Goal: Task Accomplishment & Management: Complete application form

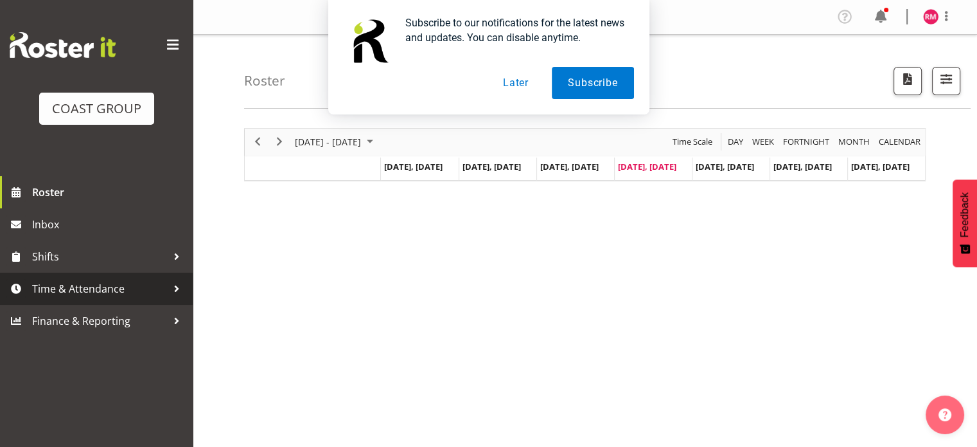
click at [77, 292] on span "Time & Attendance" at bounding box center [99, 288] width 135 height 19
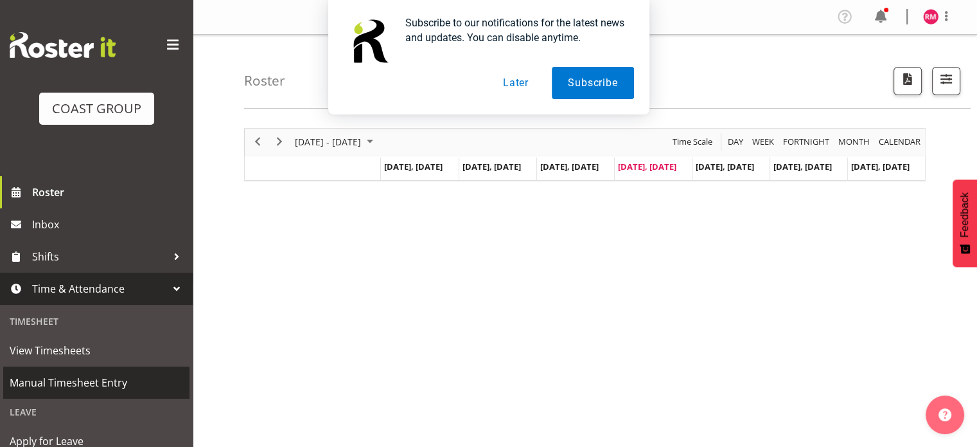
click at [93, 384] on span "Manual Timesheet Entry" at bounding box center [96, 382] width 173 height 19
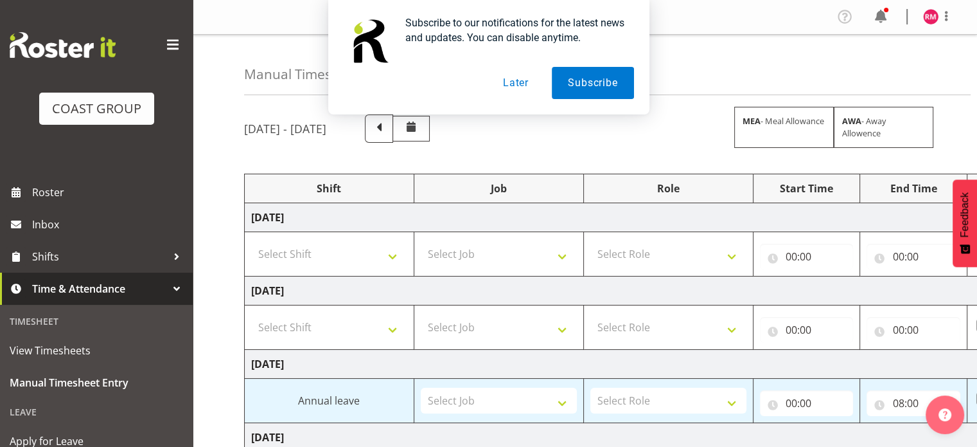
click at [510, 84] on button "Later" at bounding box center [516, 83] width 58 height 32
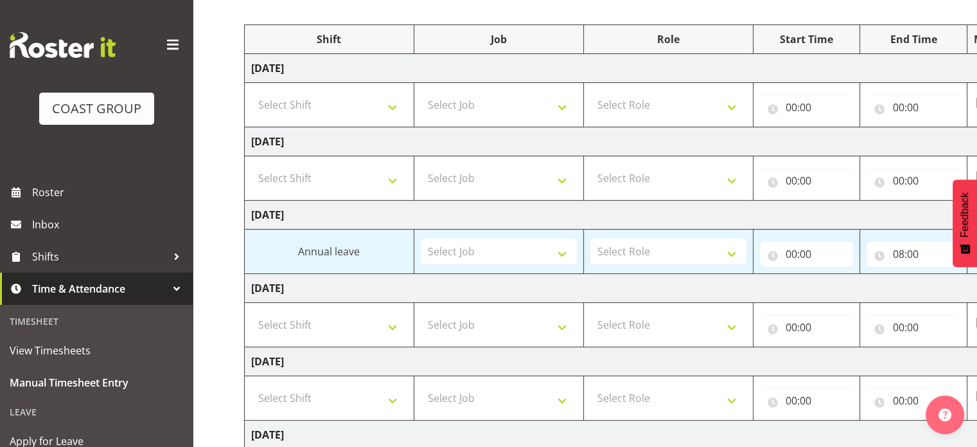
scroll to position [129, 0]
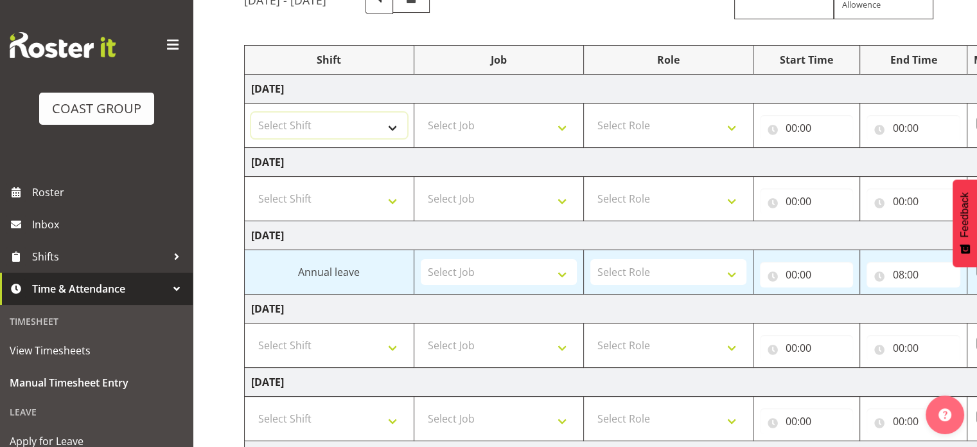
click at [373, 121] on select "Select Shift CHC SIGN ADMIN (LEAVE ALONE, DONT MAKE INACTIVE) DW CHC ARK WORK D…" at bounding box center [329, 125] width 156 height 26
select select "62215"
click at [251, 112] on select "Select Shift CHC SIGN ADMIN (LEAVE ALONE, DONT MAKE INACTIVE) DW CHC ARK WORK D…" at bounding box center [329, 125] width 156 height 26
drag, startPoint x: 344, startPoint y: 193, endPoint x: 339, endPoint y: 210, distance: 17.3
click at [344, 196] on select "Select Shift CHC SIGN ADMIN (LEAVE ALONE, DONT MAKE INACTIVE) DW CHC ARK WORK D…" at bounding box center [329, 199] width 156 height 26
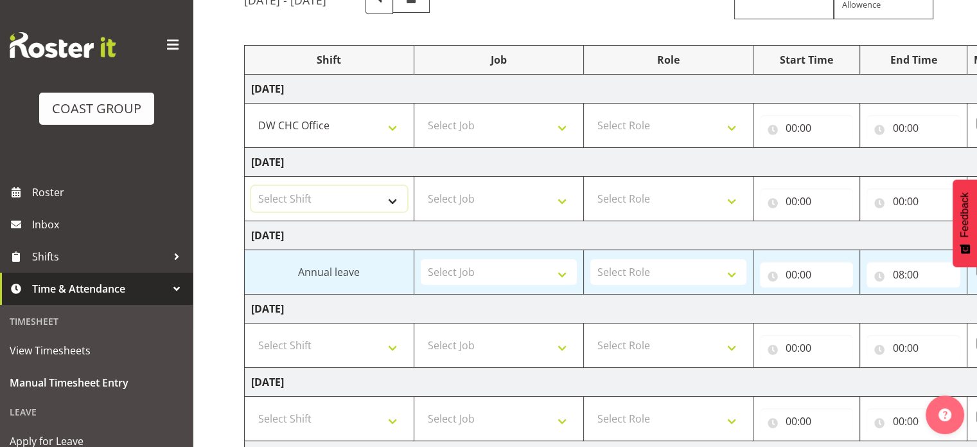
select select "62215"
click at [251, 186] on select "Select Shift CHC SIGN ADMIN (LEAVE ALONE, DONT MAKE INACTIVE) DW CHC ARK WORK D…" at bounding box center [329, 199] width 156 height 26
click at [463, 113] on select "Select Job 1 Carlton Events 1 Carlton Hamilton 1 Carlton Wellington 1 EHS WAREH…" at bounding box center [499, 125] width 156 height 26
select select "9477"
click at [421, 112] on select "Select Job 1 Carlton Events 1 Carlton Hamilton 1 Carlton Wellington 1 EHS WAREH…" at bounding box center [499, 125] width 156 height 26
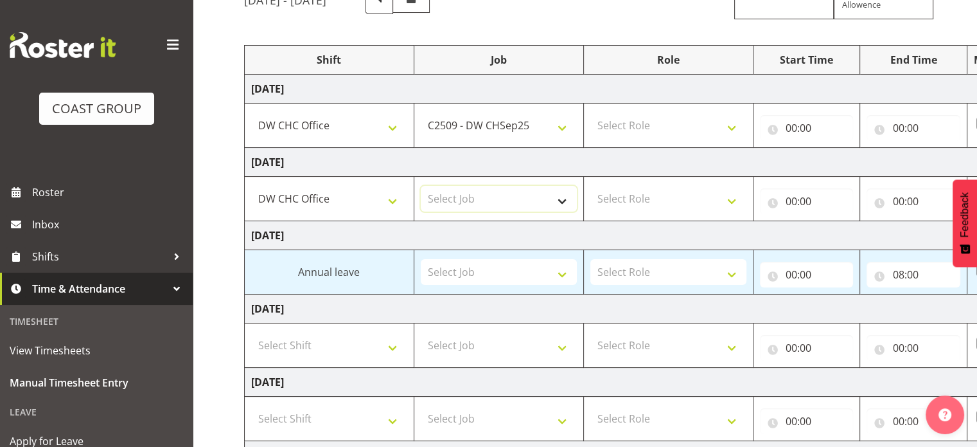
click at [515, 205] on select "Select Job 1 Carlton Events 1 Carlton Hamilton 1 Carlton Wellington 1 EHS WAREH…" at bounding box center [499, 199] width 156 height 26
select select "9477"
click at [421, 186] on select "Select Job 1 Carlton Events 1 Carlton Hamilton 1 Carlton Wellington 1 EHS WAREH…" at bounding box center [499, 199] width 156 height 26
click at [697, 135] on select "Select Role INSTALLER DW" at bounding box center [669, 125] width 156 height 26
select select "219"
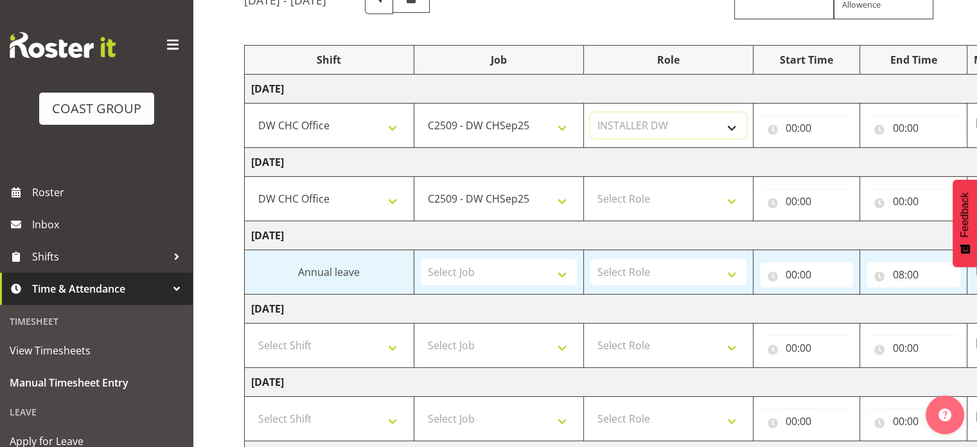
click at [591, 112] on select "Select Role INSTALLER DW" at bounding box center [669, 125] width 156 height 26
click at [689, 186] on select "Select Role INSTALLER DW" at bounding box center [669, 199] width 156 height 26
select select "219"
click at [591, 186] on select "Select Role INSTALLER DW" at bounding box center [669, 199] width 156 height 26
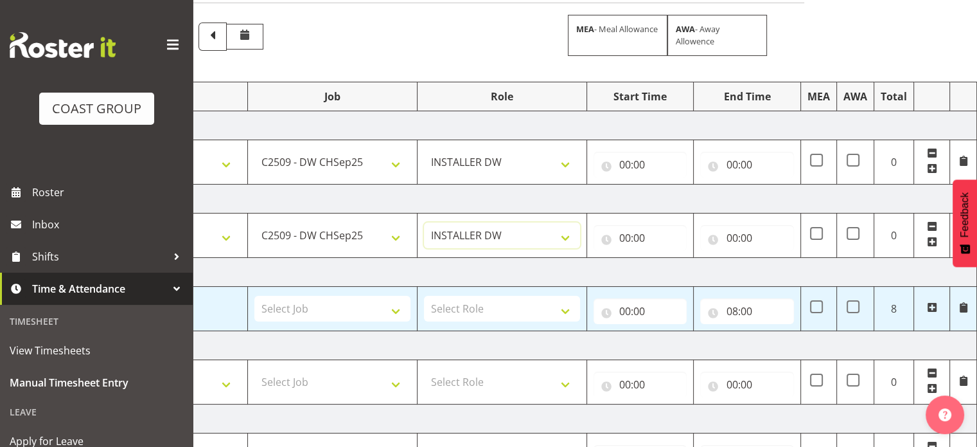
scroll to position [91, 0]
click at [632, 165] on input "00:00" at bounding box center [641, 165] width 94 height 26
click at [681, 195] on select "00 01 02 03 04 05 06 07 08 09 10 11 12 13 14 15 16 17 18 19 20 21 22 23" at bounding box center [681, 199] width 29 height 26
select select "7"
click at [667, 186] on select "00 01 02 03 04 05 06 07 08 09 10 11 12 13 14 15 16 17 18 19 20 21 22 23" at bounding box center [681, 199] width 29 height 26
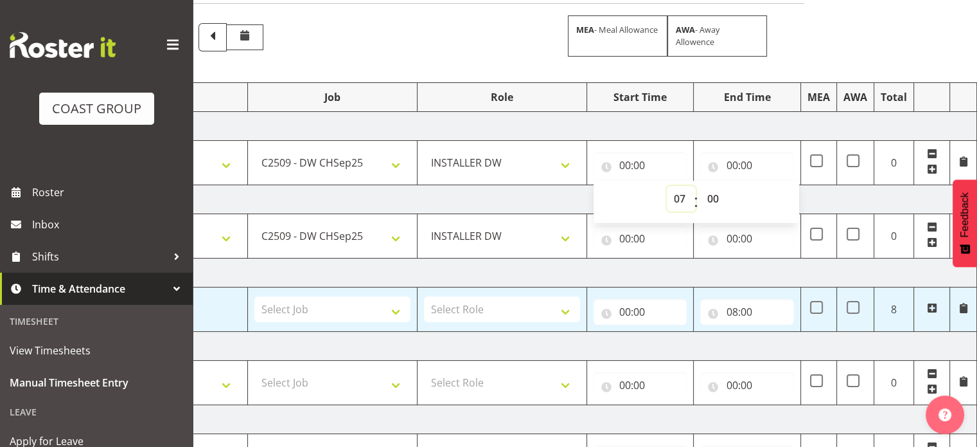
type input "07:00"
click at [714, 195] on select "00 01 02 03 04 05 06 07 08 09 10 11 12 13 14 15 16 17 18 19 20 21 22 23 24 25 2…" at bounding box center [714, 199] width 29 height 26
select select "15"
click at [700, 186] on select "00 01 02 03 04 05 06 07 08 09 10 11 12 13 14 15 16 17 18 19 20 21 22 23 24 25 2…" at bounding box center [714, 199] width 29 height 26
type input "07:15"
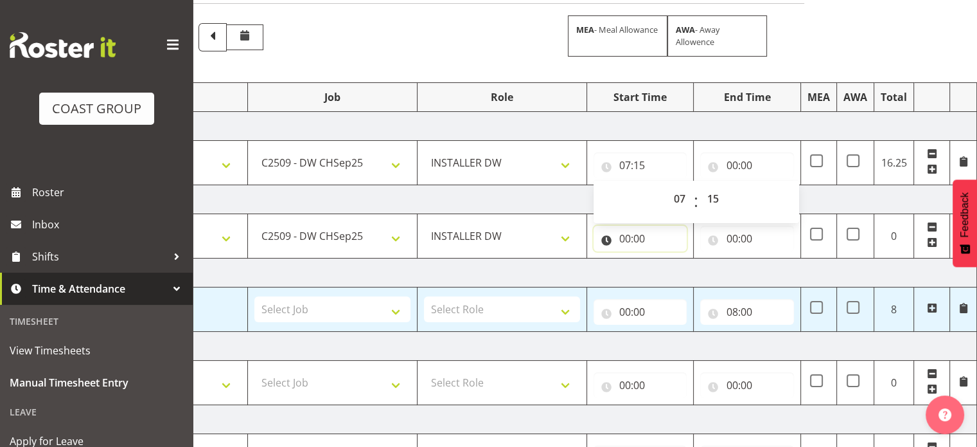
click at [630, 229] on input "00:00" at bounding box center [641, 239] width 94 height 26
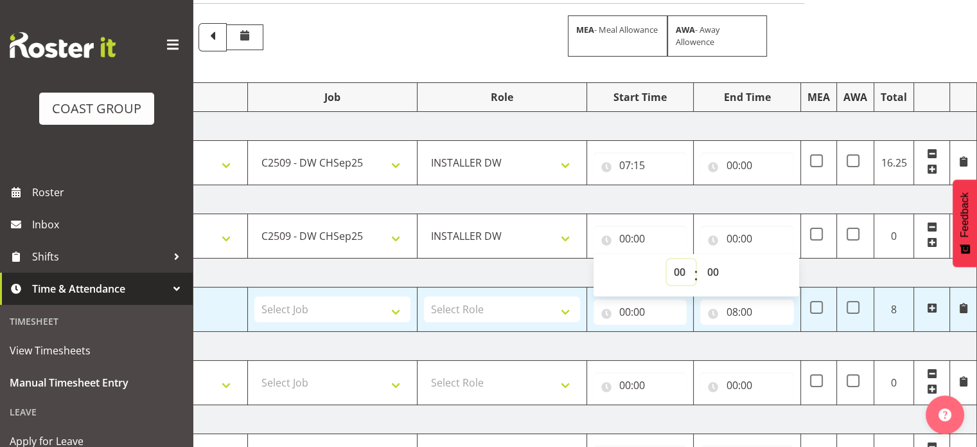
click at [679, 275] on select "00 01 02 03 04 05 06 07 08 09 10 11 12 13 14 15 16 17 18 19 20 21 22 23" at bounding box center [681, 272] width 29 height 26
select select "7"
click at [667, 259] on select "00 01 02 03 04 05 06 07 08 09 10 11 12 13 14 15 16 17 18 19 20 21 22 23" at bounding box center [681, 272] width 29 height 26
type input "07:00"
click at [720, 265] on select "00 01 02 03 04 05 06 07 08 09 10 11 12 13 14 15 16 17 18 19 20 21 22 23 24 25 2…" at bounding box center [714, 272] width 29 height 26
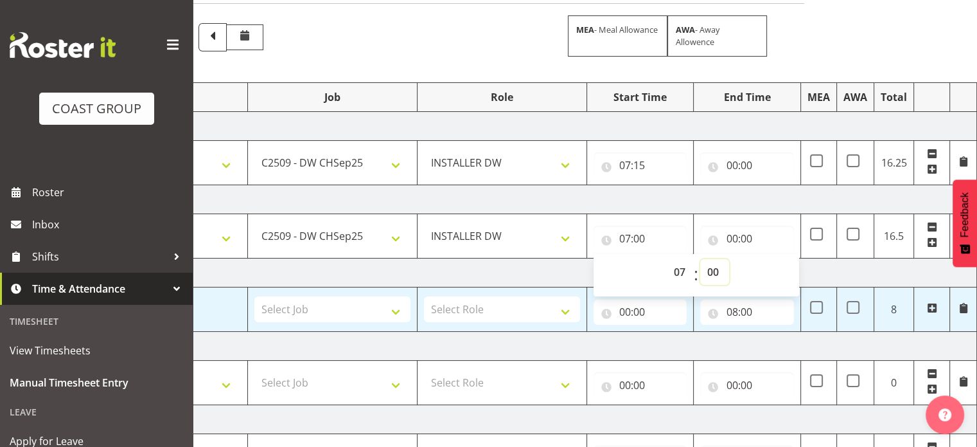
select select "30"
click at [700, 259] on select "00 01 02 03 04 05 06 07 08 09 10 11 12 13 14 15 16 17 18 19 20 21 22 23 24 25 2…" at bounding box center [714, 272] width 29 height 26
type input "07:30"
click at [746, 239] on input "00:00" at bounding box center [747, 239] width 94 height 26
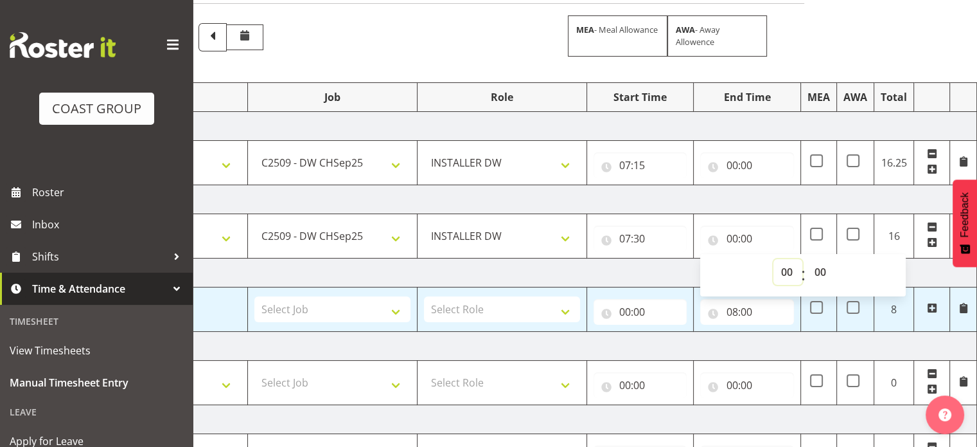
click at [786, 272] on select "00 01 02 03 04 05 06 07 08 09 10 11 12 13 14 15 16 17 18 19 20 21 22 23" at bounding box center [788, 272] width 29 height 26
select select "17"
click at [774, 259] on select "00 01 02 03 04 05 06 07 08 09 10 11 12 13 14 15 16 17 18 19 20 21 22 23" at bounding box center [788, 272] width 29 height 26
type input "17:00"
click at [790, 200] on td "Thursday 18th September 2025" at bounding box center [527, 199] width 899 height 29
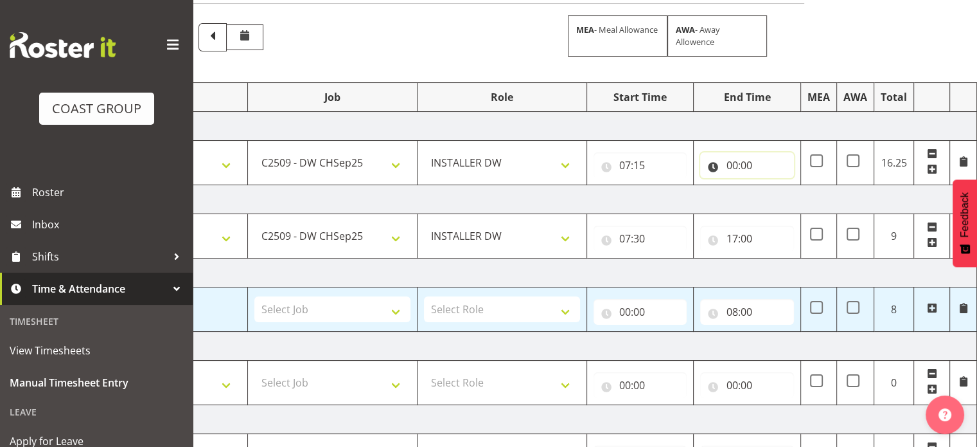
click at [730, 167] on input "00:00" at bounding box center [747, 165] width 94 height 26
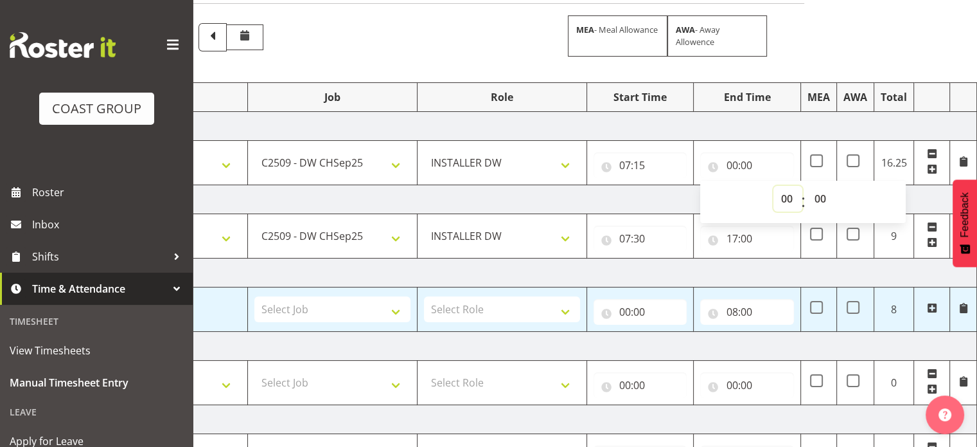
click at [794, 198] on select "00 01 02 03 04 05 06 07 08 09 10 11 12 13 14 15 16 17 18 19 20 21 22 23" at bounding box center [788, 199] width 29 height 26
click at [716, 119] on td "Wednesday 17th September 2025" at bounding box center [527, 126] width 899 height 29
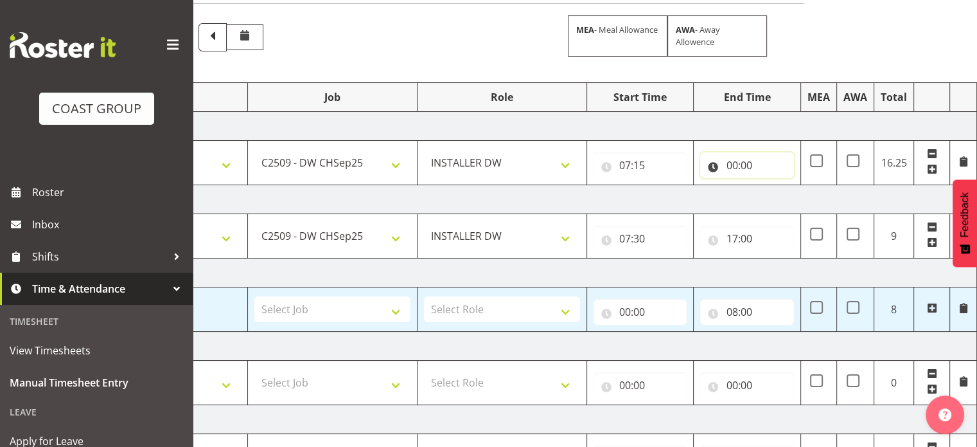
click at [742, 159] on input "00:00" at bounding box center [747, 165] width 94 height 26
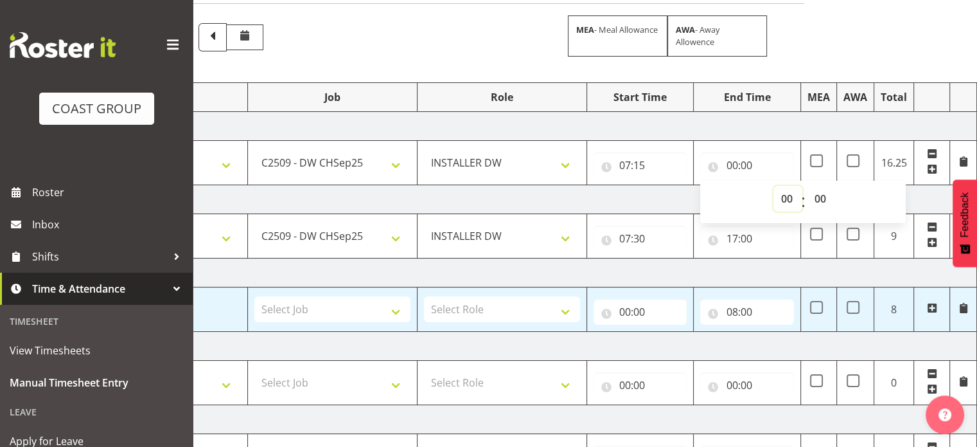
click at [782, 192] on select "00 01 02 03 04 05 06 07 08 09 10 11 12 13 14 15 16 17 18 19 20 21 22 23" at bounding box center [788, 199] width 29 height 26
select select "17"
click at [774, 186] on select "00 01 02 03 04 05 06 07 08 09 10 11 12 13 14 15 16 17 18 19 20 21 22 23" at bounding box center [788, 199] width 29 height 26
type input "17:00"
click at [820, 197] on select "00 01 02 03 04 05 06 07 08 09 10 11 12 13 14 15 16 17 18 19 20 21 22 23 24 25 2…" at bounding box center [821, 199] width 29 height 26
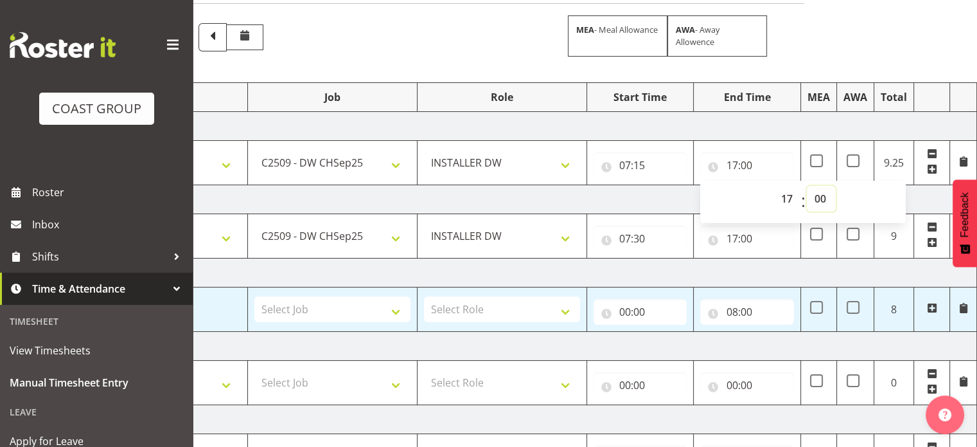
select select "15"
click at [807, 186] on select "00 01 02 03 04 05 06 07 08 09 10 11 12 13 14 15 16 17 18 19 20 21 22 23 24 25 2…" at bounding box center [821, 199] width 29 height 26
type input "17:15"
click at [772, 141] on td "17:15 00 01 02 03 04 05 06 07 08 09 10 11 12 13 14 15 16 17 18 19 20 21 22 23 :…" at bounding box center [747, 163] width 107 height 44
click at [756, 126] on td "Wednesday 17th September 2025" at bounding box center [527, 126] width 899 height 29
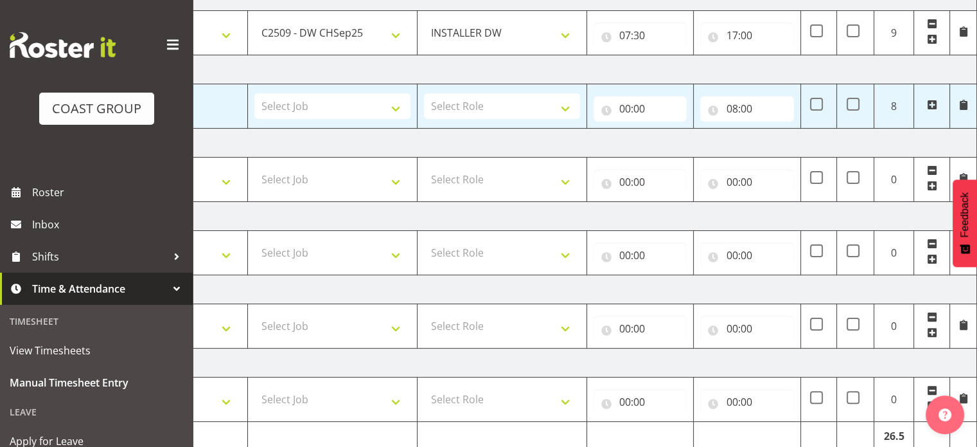
scroll to position [348, 0]
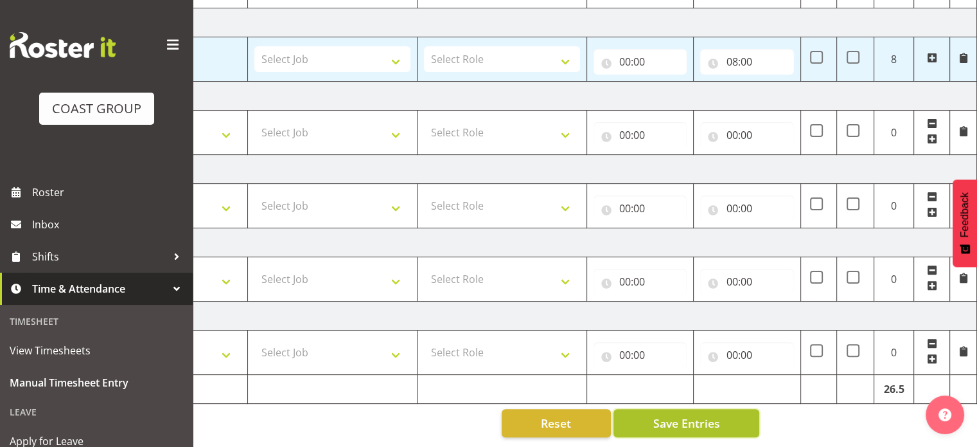
click at [722, 420] on button "Save Entries" at bounding box center [687, 423] width 146 height 28
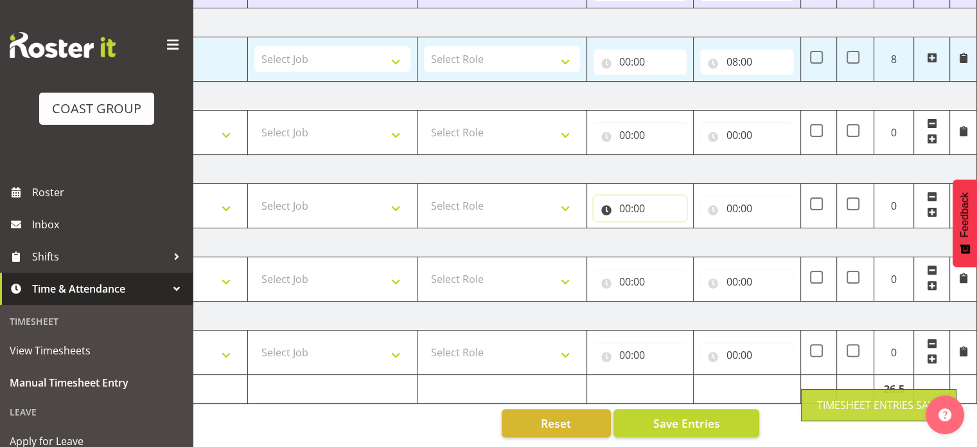
click at [655, 197] on input "00:00" at bounding box center [641, 208] width 94 height 26
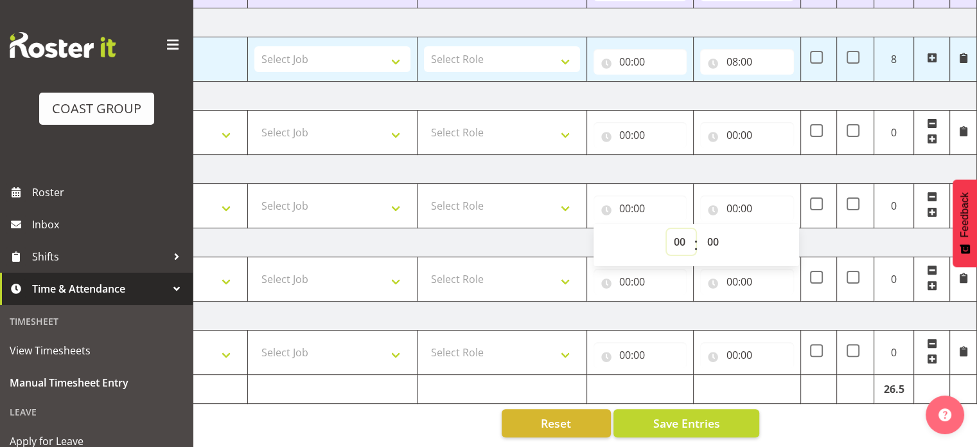
click at [685, 233] on select "00 01 02 03 04 05 06 07 08 09 10 11 12 13 14 15 16 17 18 19 20 21 22 23" at bounding box center [681, 242] width 29 height 26
select select "8"
click at [667, 229] on select "00 01 02 03 04 05 06 07 08 09 10 11 12 13 14 15 16 17 18 19 20 21 22 23" at bounding box center [681, 242] width 29 height 26
type input "08:00"
click at [726, 234] on select "00 01 02 03 04 05 06 07 08 09 10 11 12 13 14 15 16 17 18 19 20 21 22 23 24 25 2…" at bounding box center [714, 242] width 29 height 26
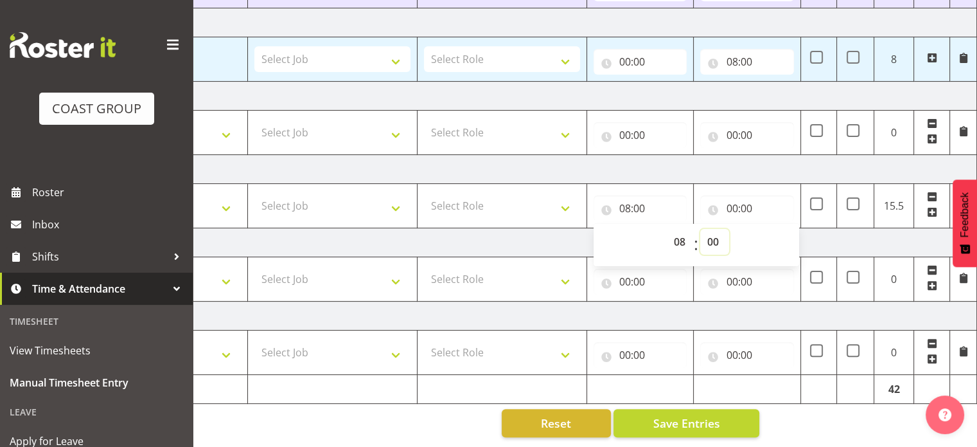
select select "45"
click at [700, 229] on select "00 01 02 03 04 05 06 07 08 09 10 11 12 13 14 15 16 17 18 19 20 21 22 23 24 25 2…" at bounding box center [714, 242] width 29 height 26
type input "08:45"
click at [755, 199] on input "00:00" at bounding box center [747, 208] width 94 height 26
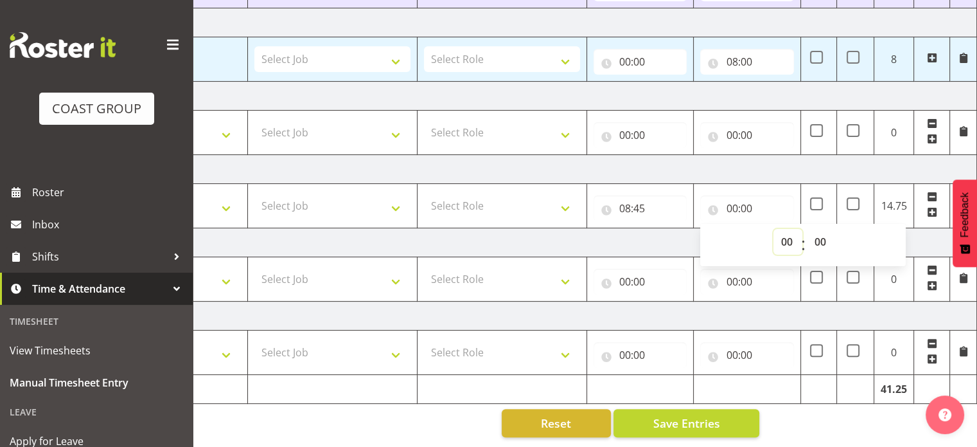
drag, startPoint x: 786, startPoint y: 237, endPoint x: 792, endPoint y: 231, distance: 8.6
click at [786, 237] on select "00 01 02 03 04 05 06 07 08 09 10 11 12 13 14 15 16 17 18 19 20 21 22 23" at bounding box center [788, 242] width 29 height 26
select select "15"
click at [774, 229] on select "00 01 02 03 04 05 06 07 08 09 10 11 12 13 14 15 16 17 18 19 20 21 22 23" at bounding box center [788, 242] width 29 height 26
type input "15:00"
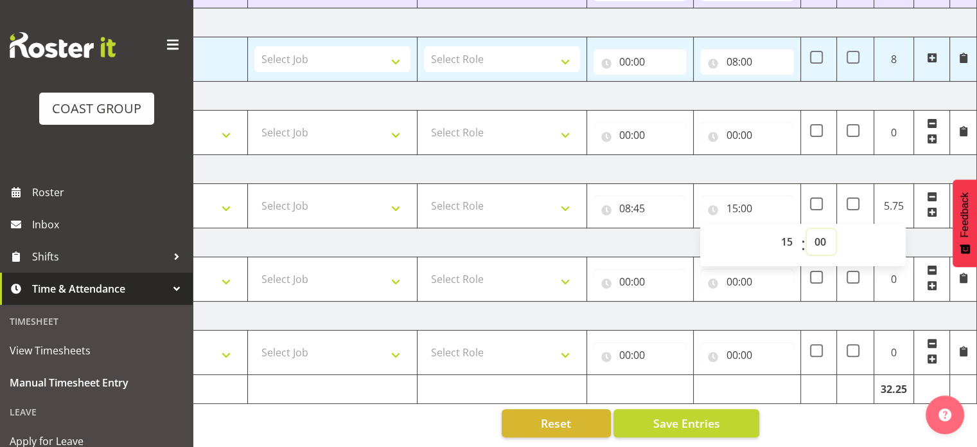
click at [815, 231] on select "00 01 02 03 04 05 06 07 08 09 10 11 12 13 14 15 16 17 18 19 20 21 22 23 24 25 2…" at bounding box center [821, 242] width 29 height 26
select select "45"
click at [807, 229] on select "00 01 02 03 04 05 06 07 08 09 10 11 12 13 14 15 16 17 18 19 20 21 22 23 24 25 2…" at bounding box center [821, 242] width 29 height 26
type input "15:45"
click at [752, 195] on input "15:45" at bounding box center [747, 208] width 94 height 26
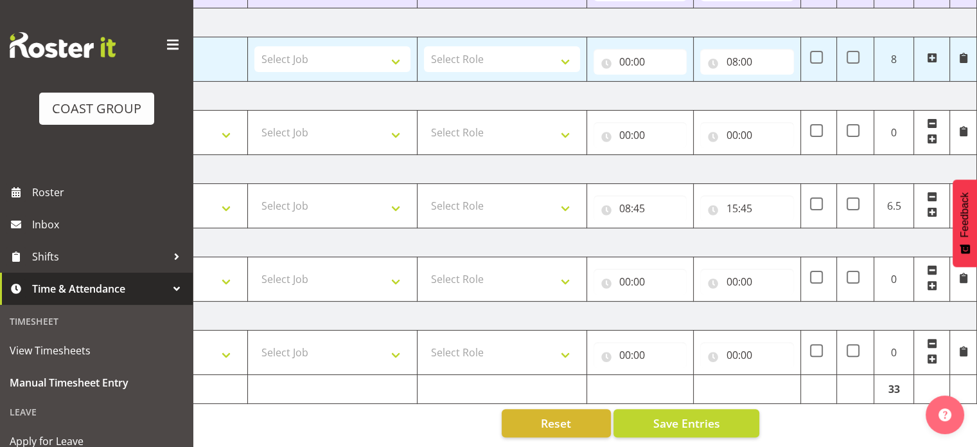
click at [932, 191] on span at bounding box center [932, 196] width 10 height 10
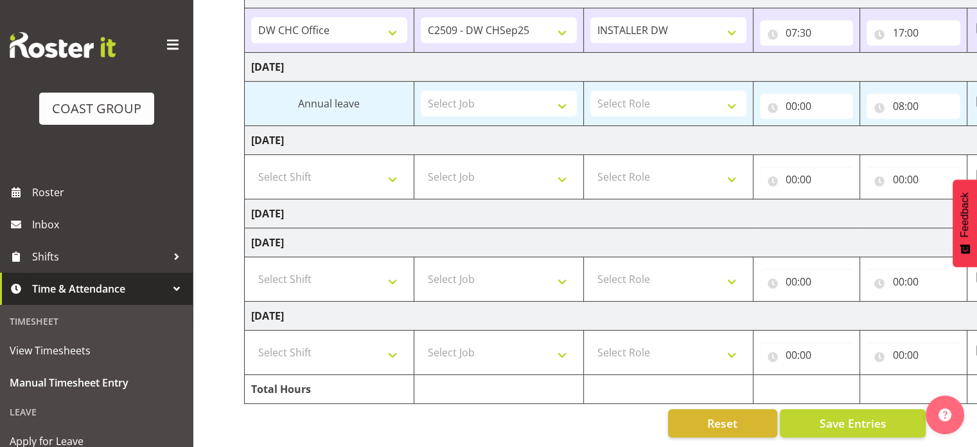
scroll to position [0, 166]
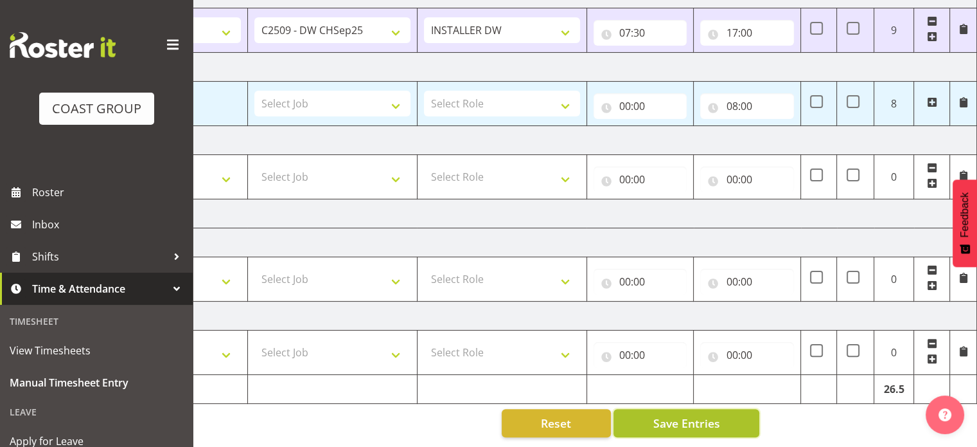
click at [747, 411] on button "Save Entries" at bounding box center [687, 423] width 146 height 28
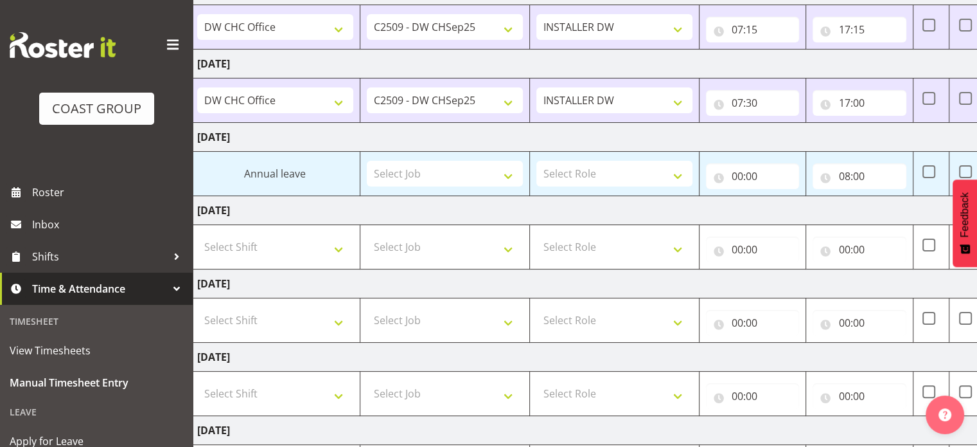
scroll to position [348, 0]
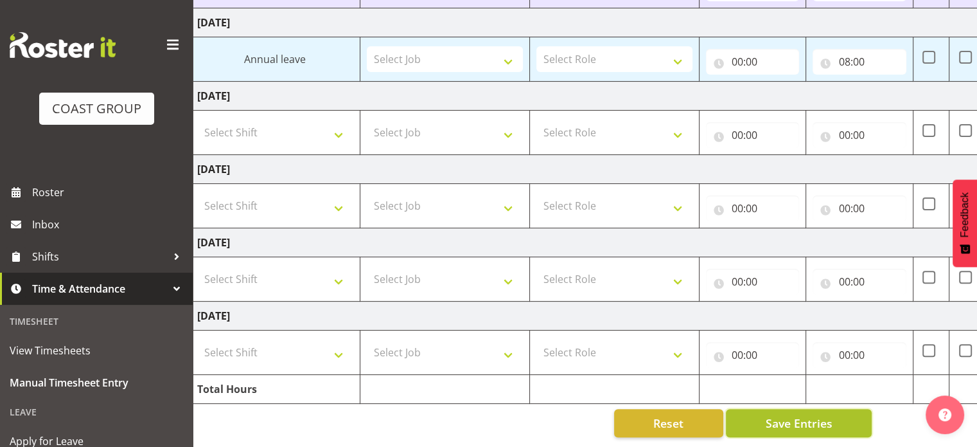
click at [745, 414] on button "Save Entries" at bounding box center [799, 423] width 146 height 28
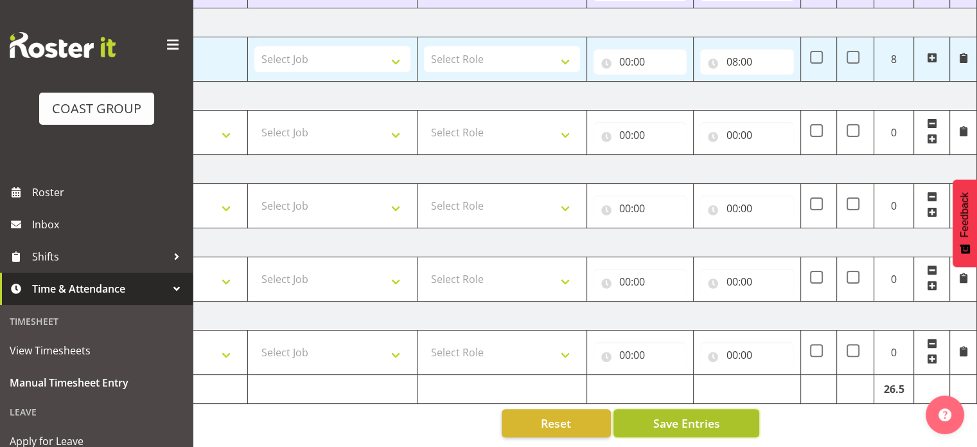
click at [725, 411] on button "Save Entries" at bounding box center [687, 423] width 146 height 28
